Goal: Information Seeking & Learning: Learn about a topic

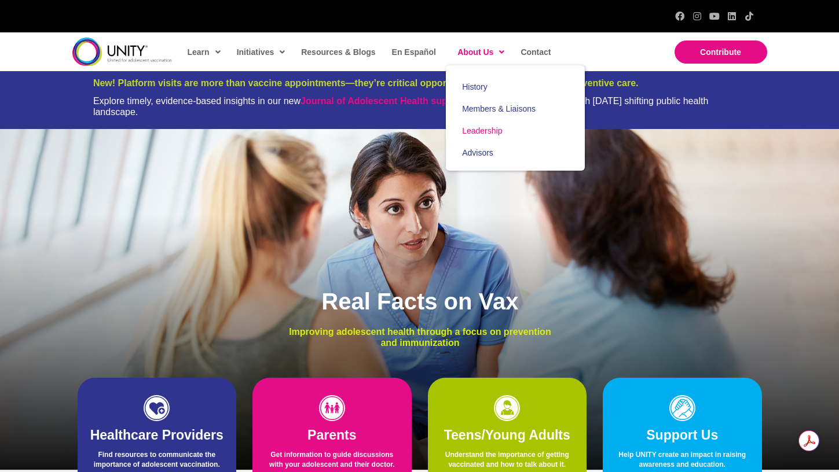
click at [487, 131] on span "Leadership" at bounding box center [482, 130] width 40 height 9
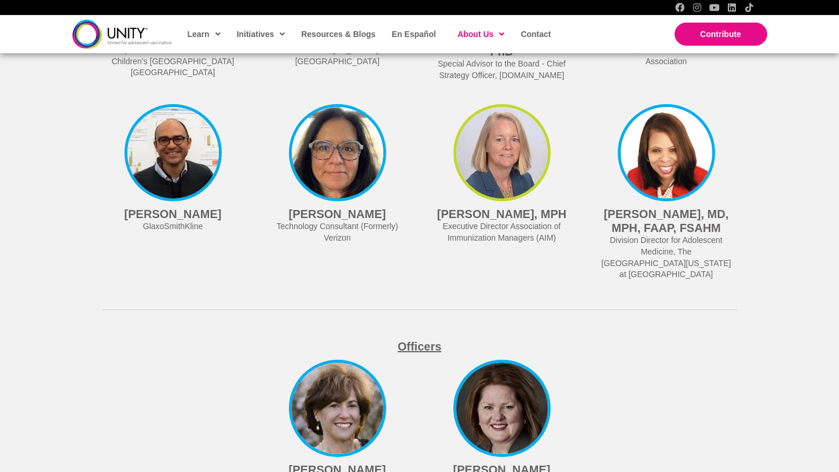
scroll to position [2902, 0]
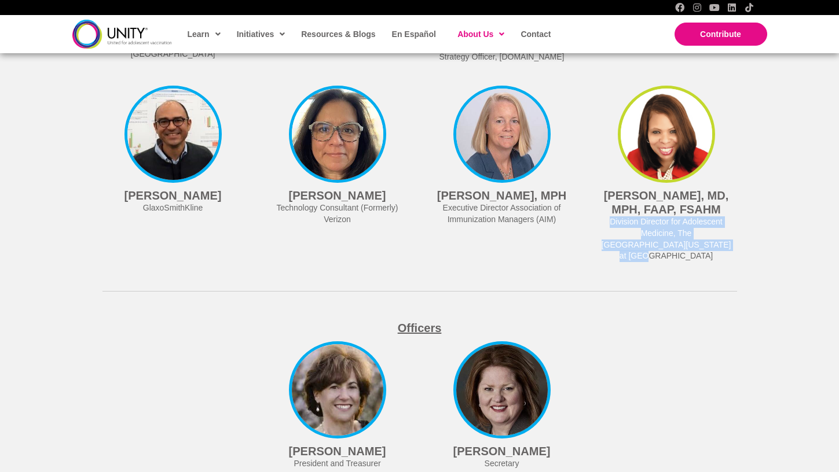
drag, startPoint x: 716, startPoint y: 386, endPoint x: 606, endPoint y: 366, distance: 111.8
click at [606, 262] on div "Division Director for Adolescent Medicine, The [GEOGRAPHIC_DATA][US_STATE] at […" at bounding box center [667, 239] width 130 height 45
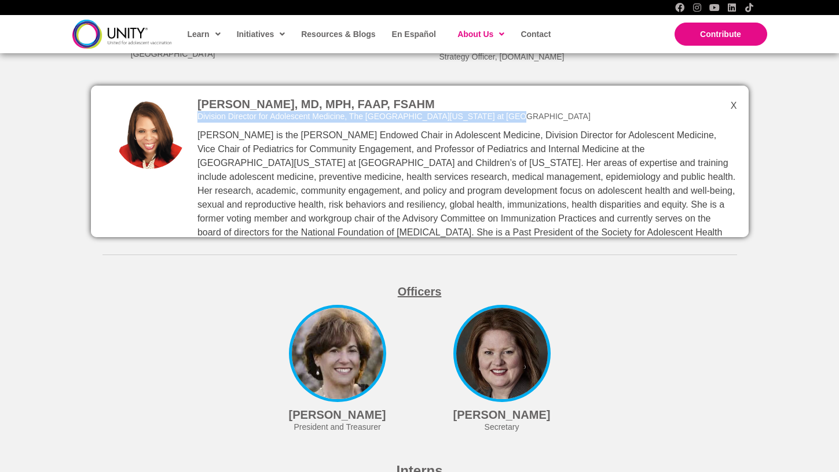
copy div "Division Director for Adolescent Medicine, The [GEOGRAPHIC_DATA][US_STATE] at […"
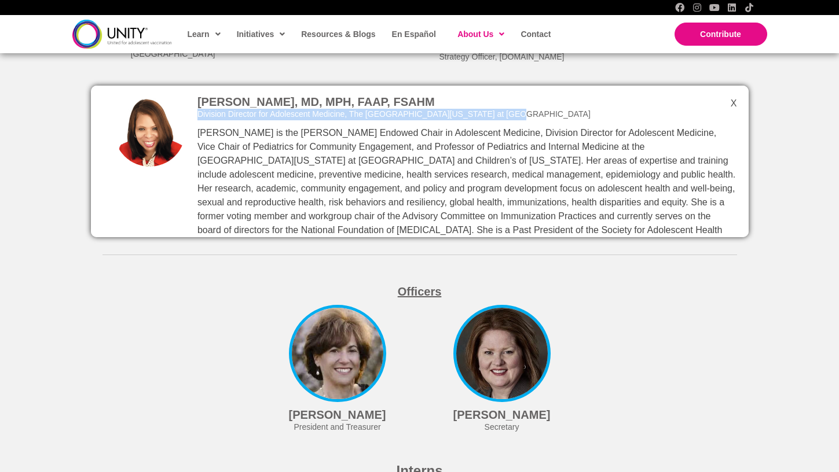
scroll to position [0, 0]
